Goal: Task Accomplishment & Management: Manage account settings

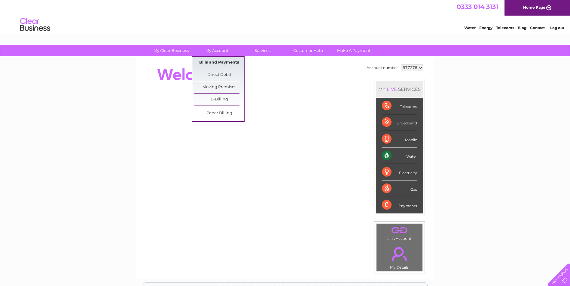
click at [216, 61] on link "Bills and Payments" at bounding box center [219, 63] width 50 height 12
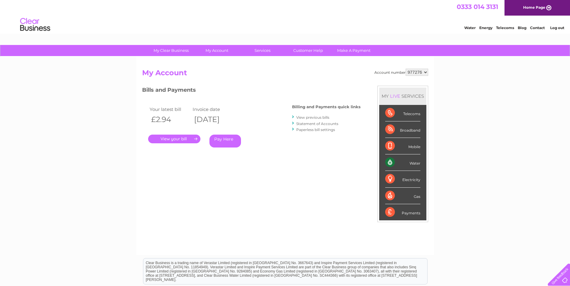
click at [165, 140] on link "." at bounding box center [174, 139] width 52 height 9
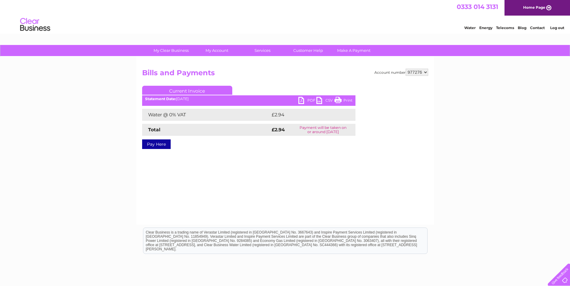
click at [298, 101] on link "PDF" at bounding box center [307, 101] width 18 height 9
